Goal: Information Seeking & Learning: Understand process/instructions

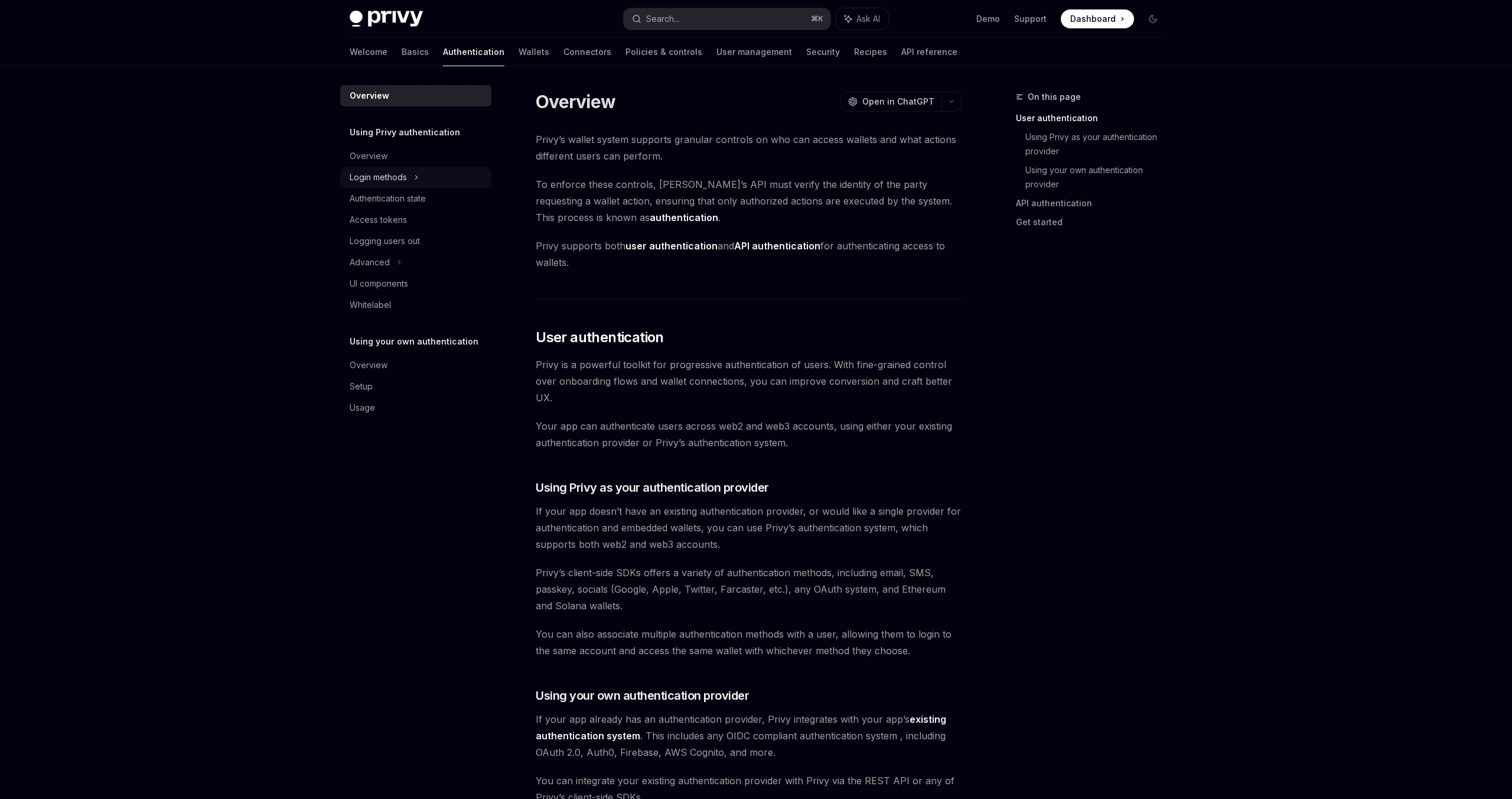
click at [391, 173] on div "Login methods" at bounding box center [379, 177] width 58 height 14
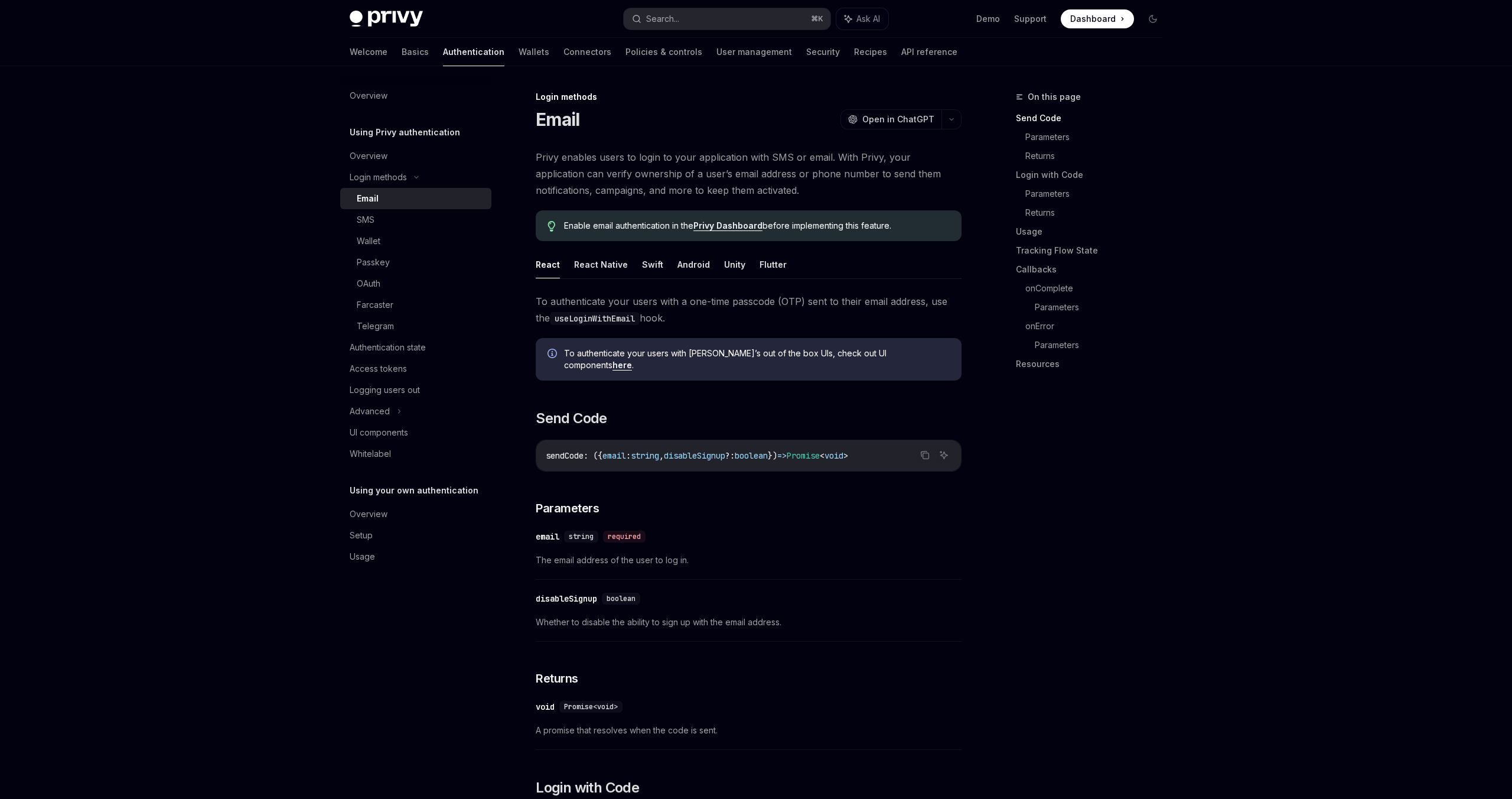
scroll to position [1, 0]
click at [518, 52] on link "Wallets" at bounding box center [534, 52] width 30 height 28
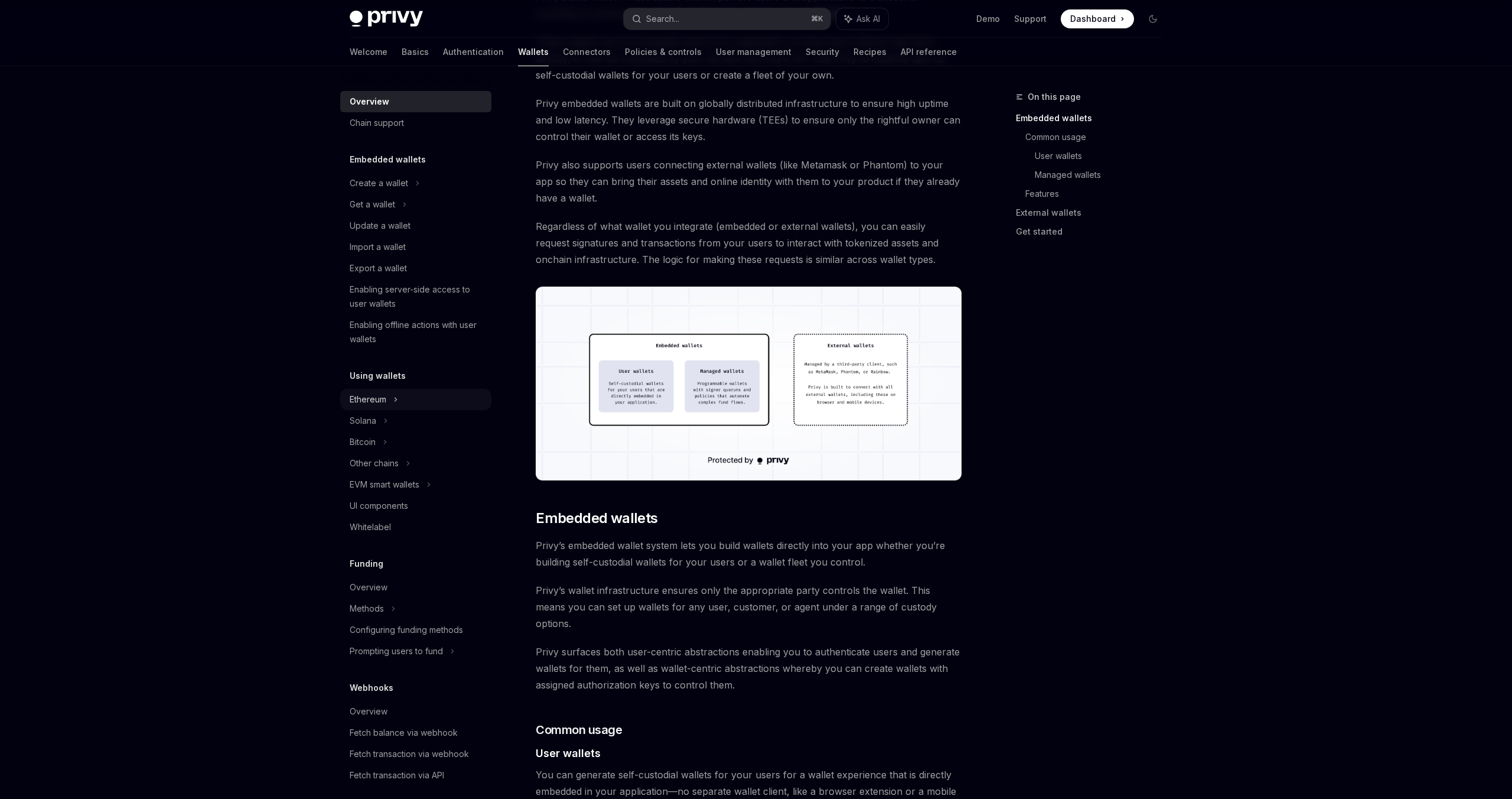
scroll to position [158, 0]
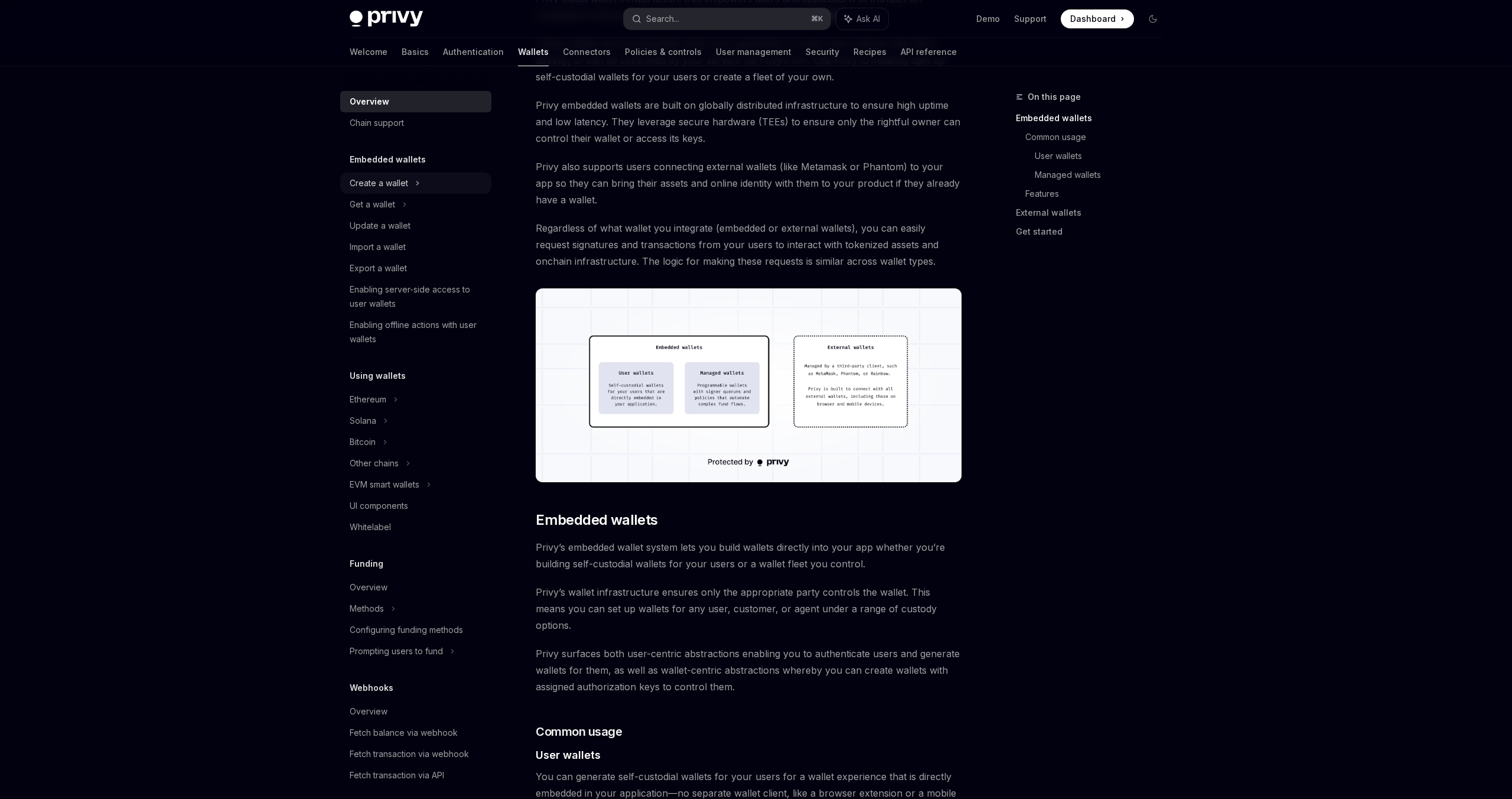
click at [406, 188] on div "Create a wallet" at bounding box center [379, 183] width 58 height 14
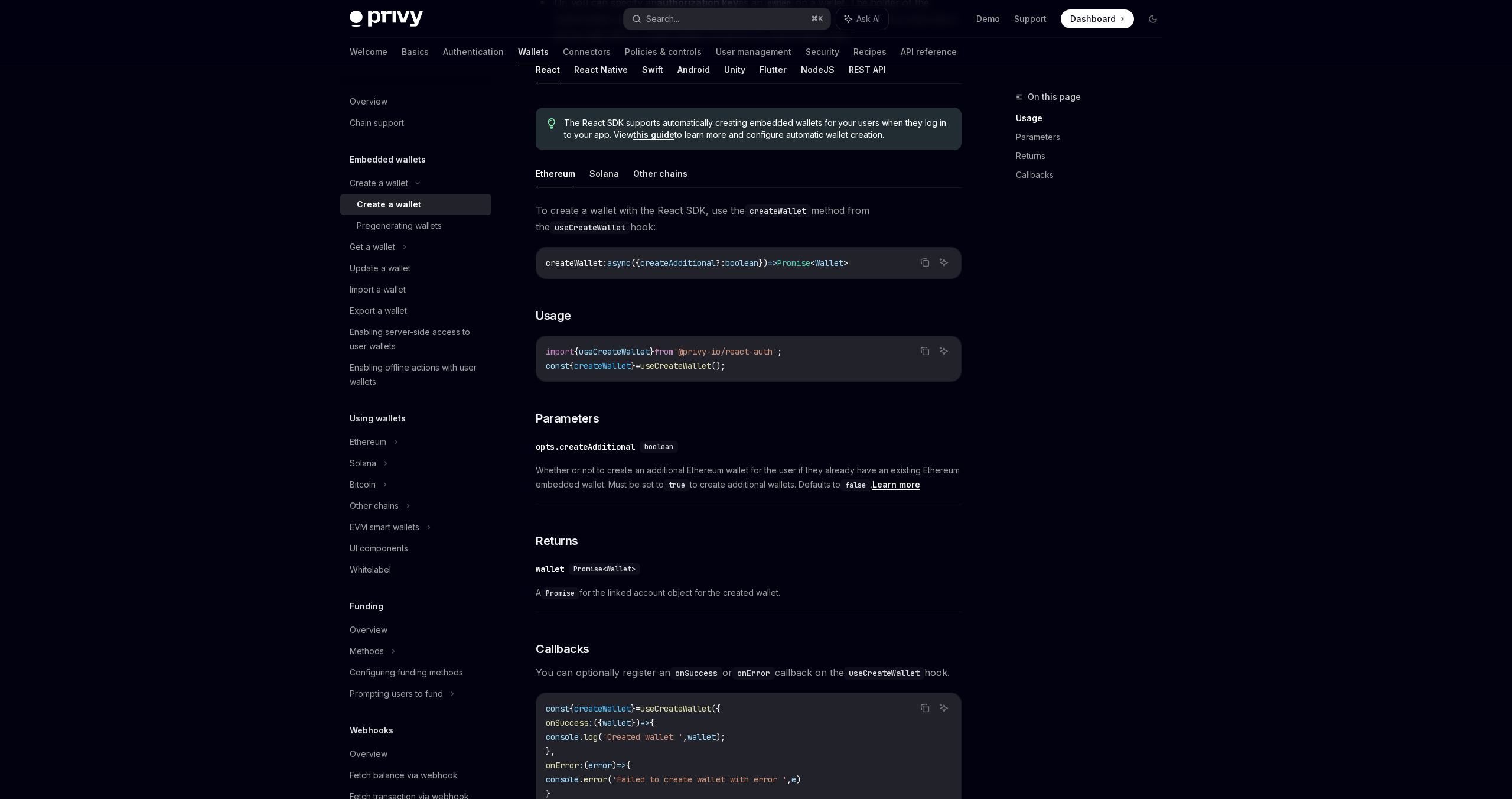
scroll to position [369, 0]
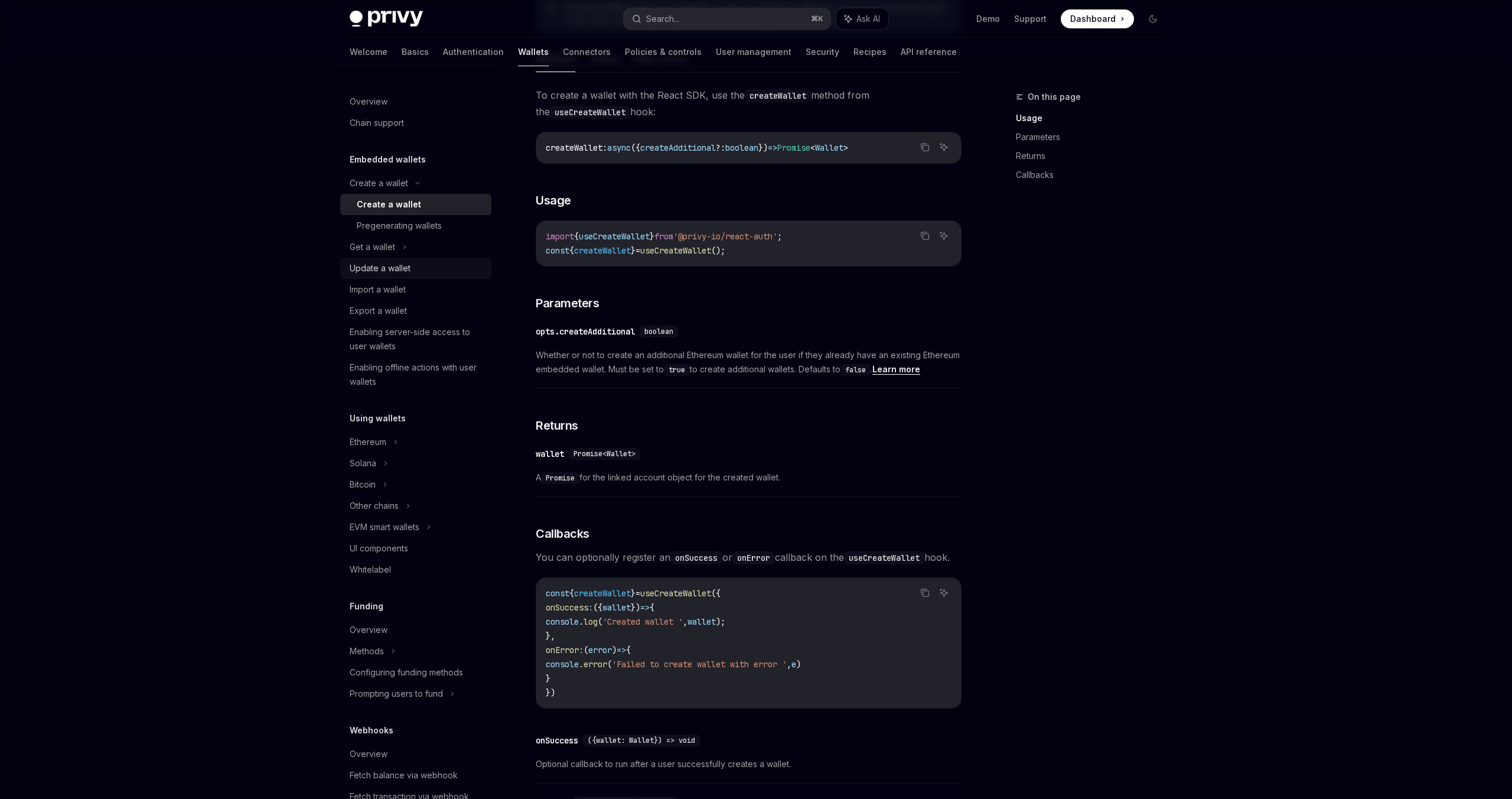
click at [402, 265] on div "Update a wallet" at bounding box center [380, 268] width 61 height 14
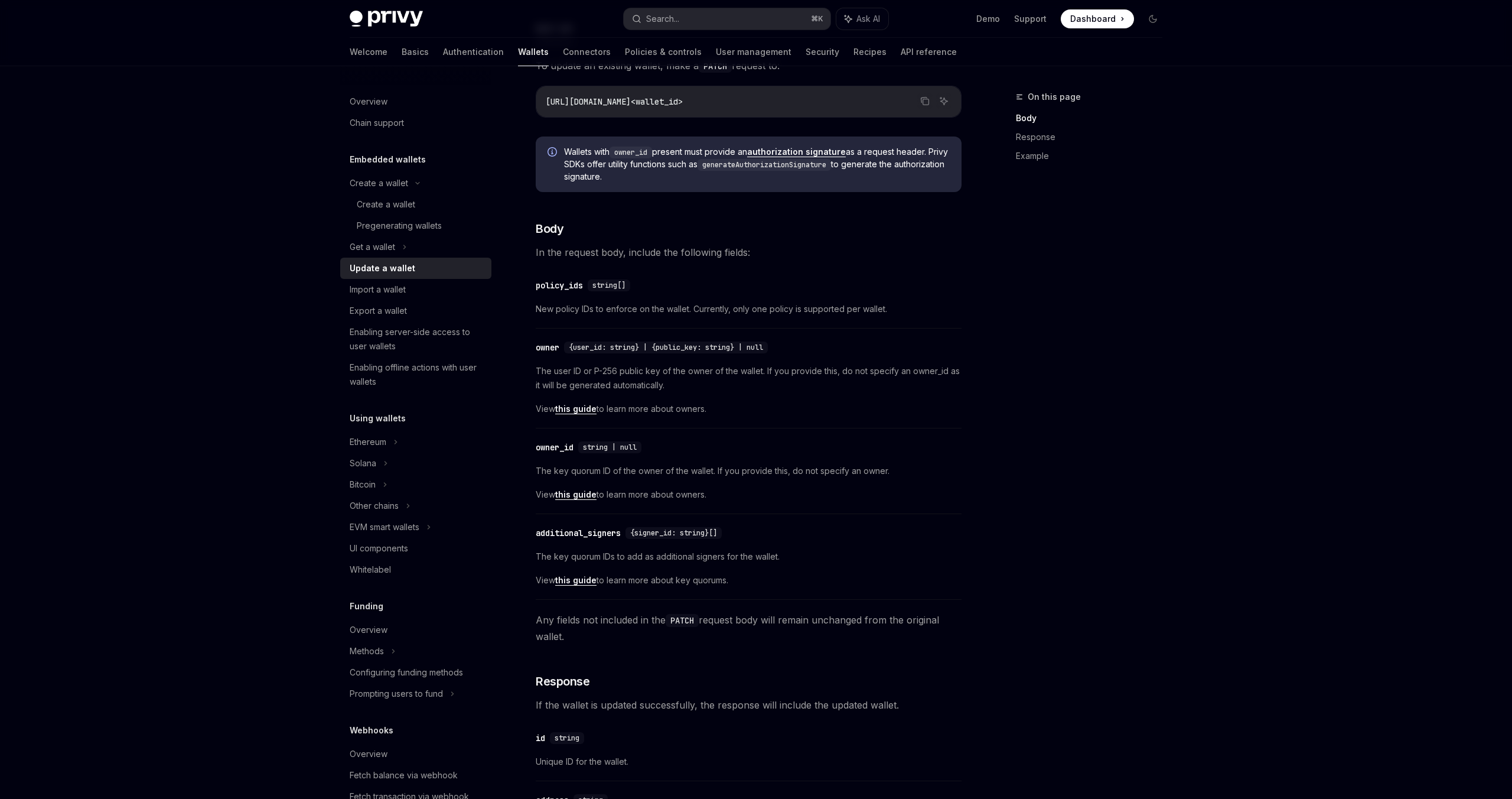
scroll to position [188, 0]
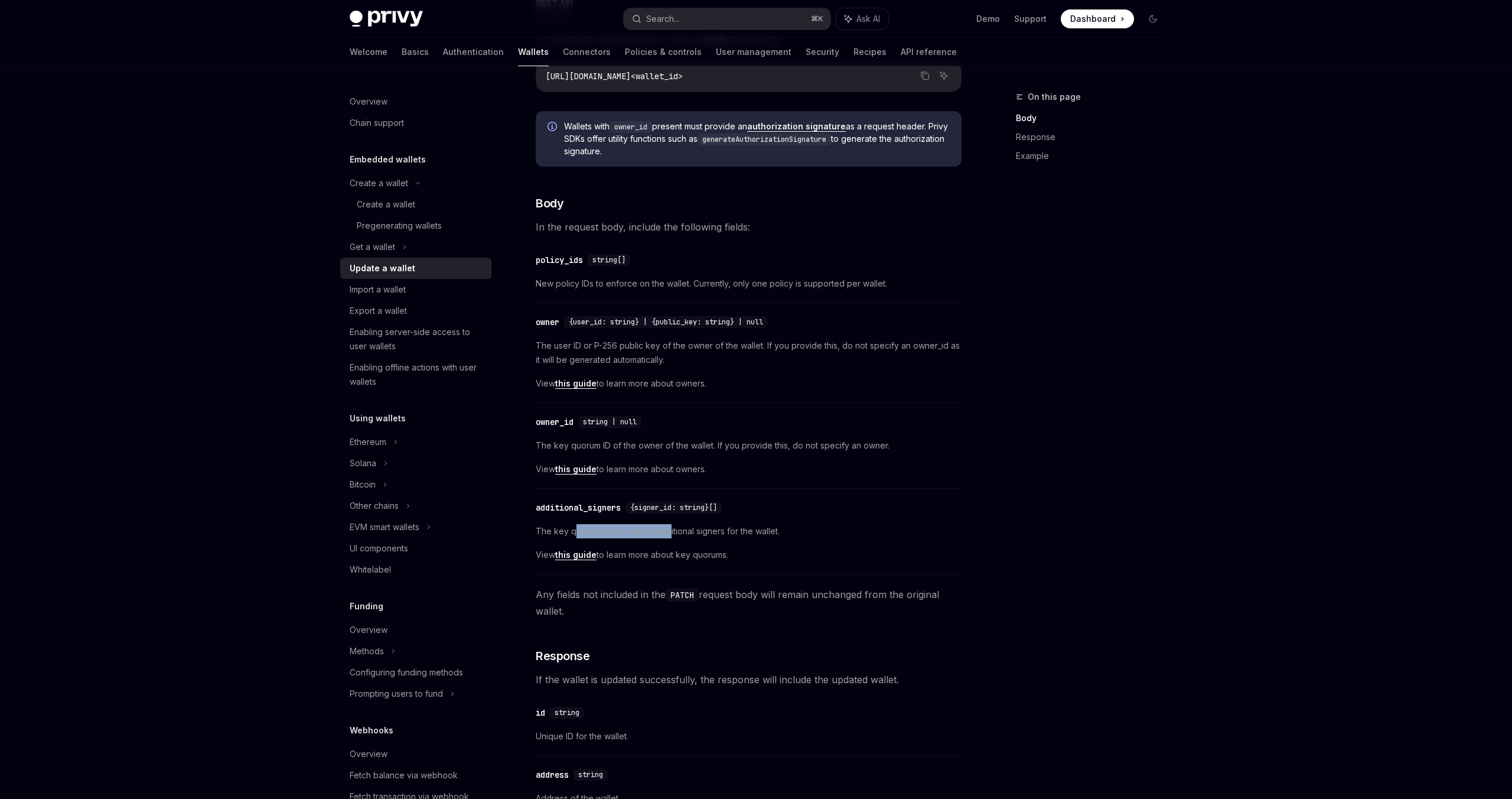
drag, startPoint x: 574, startPoint y: 533, endPoint x: 674, endPoint y: 533, distance: 100.0
click at [674, 533] on span "The key quorum IDs to add as additional signers for the wallet." at bounding box center [748, 530] width 426 height 14
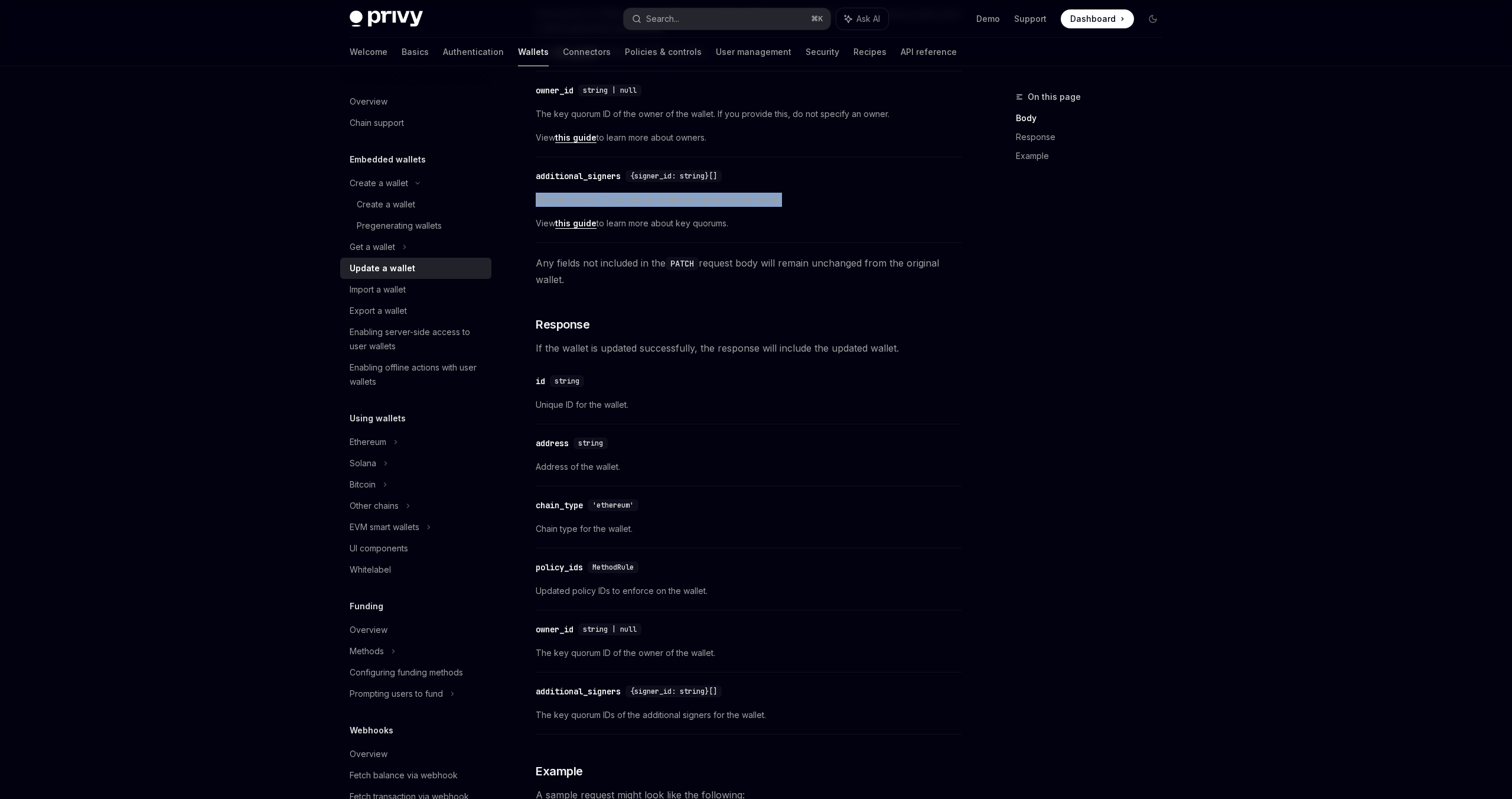
scroll to position [497, 0]
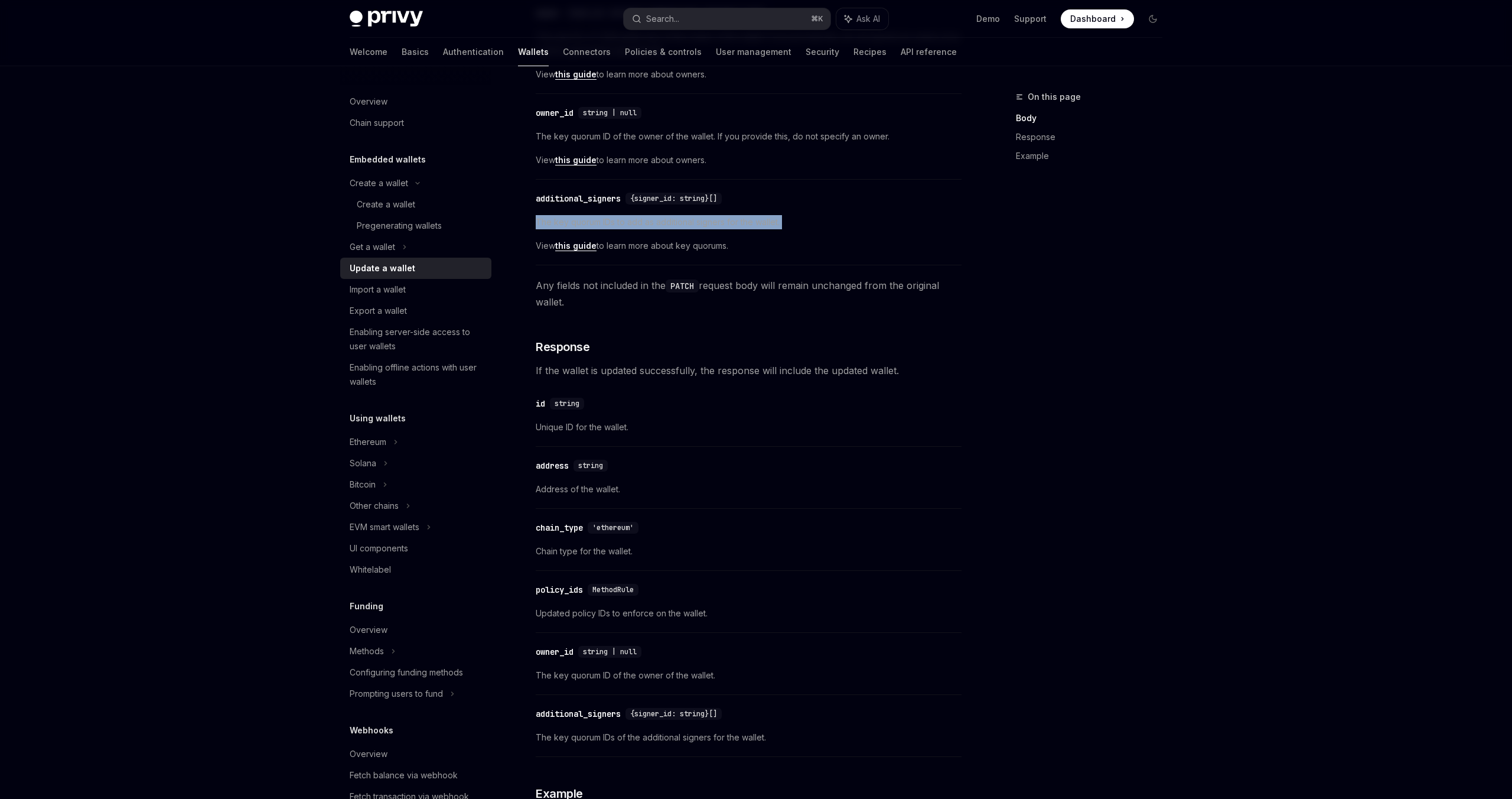
click at [582, 244] on link "this guide" at bounding box center [575, 246] width 42 height 11
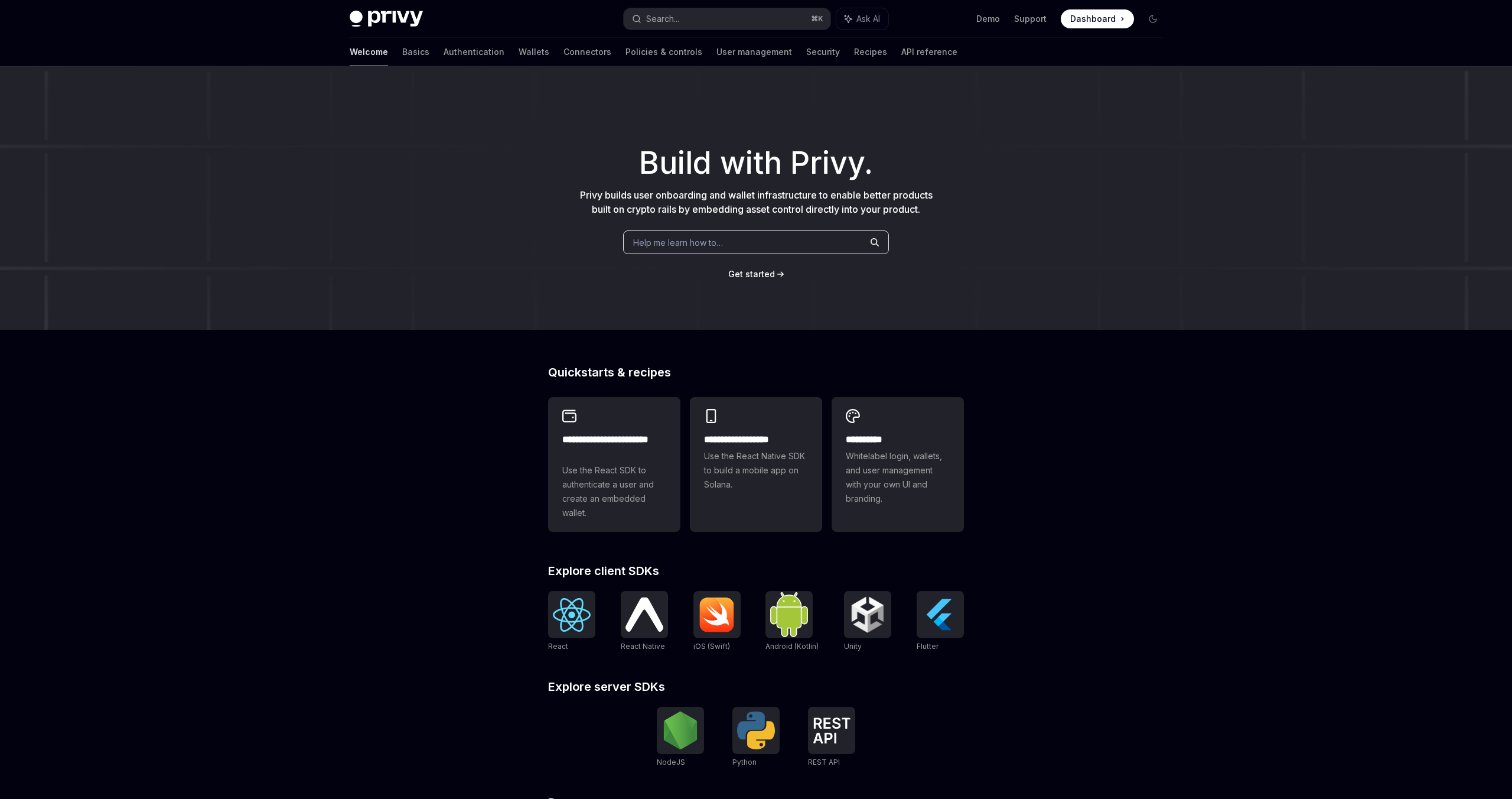
type textarea "*"
